Goal: Information Seeking & Learning: Find specific fact

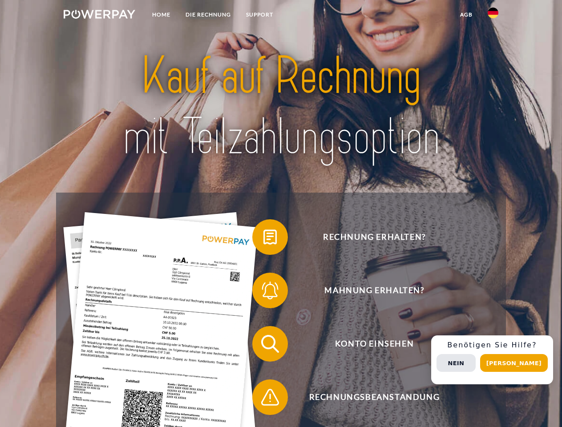
click at [99, 16] on img at bounding box center [100, 14] width 72 height 9
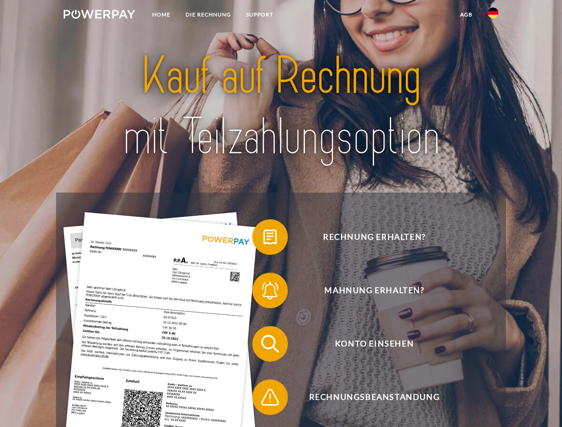
click at [493, 16] on img at bounding box center [493, 13] width 11 height 11
click at [466, 15] on link "agb" at bounding box center [467, 15] width 28 height 16
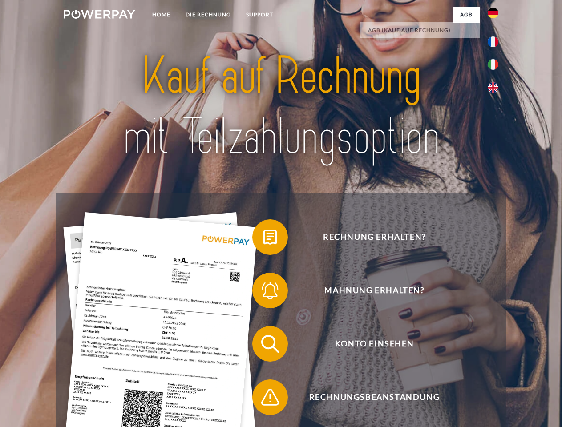
click at [264, 239] on span at bounding box center [257, 237] width 45 height 45
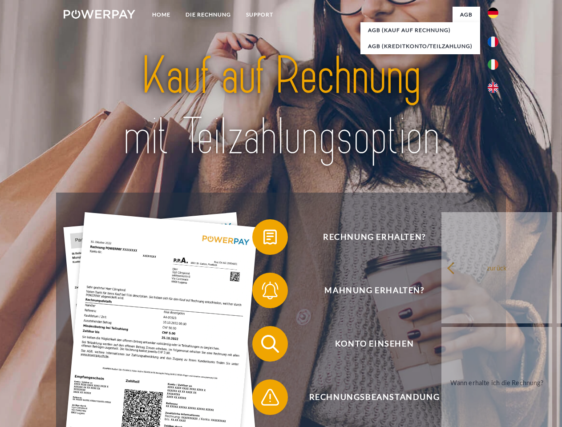
click at [264, 292] on span at bounding box center [257, 290] width 45 height 45
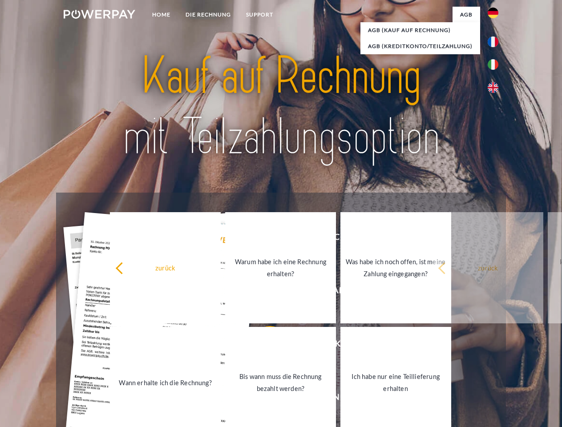
click at [264, 346] on link "Bis wann muss die Rechnung bezahlt werden?" at bounding box center [280, 382] width 111 height 111
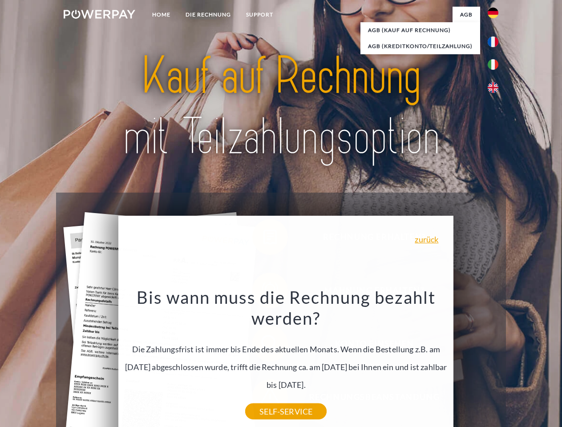
click at [495, 360] on div "Rechnung erhalten? Mahnung erhalten? Konto einsehen" at bounding box center [281, 371] width 450 height 356
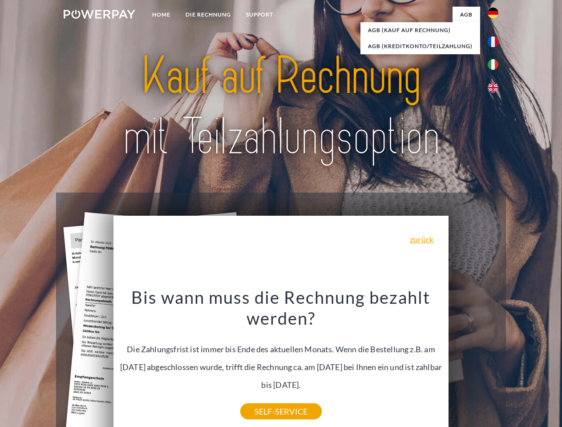
click at [474, 362] on span "Konto einsehen" at bounding box center [374, 344] width 218 height 36
click at [517, 363] on header "Home DIE RECHNUNG SUPPORT" at bounding box center [281, 307] width 562 height 615
